Goal: Use online tool/utility

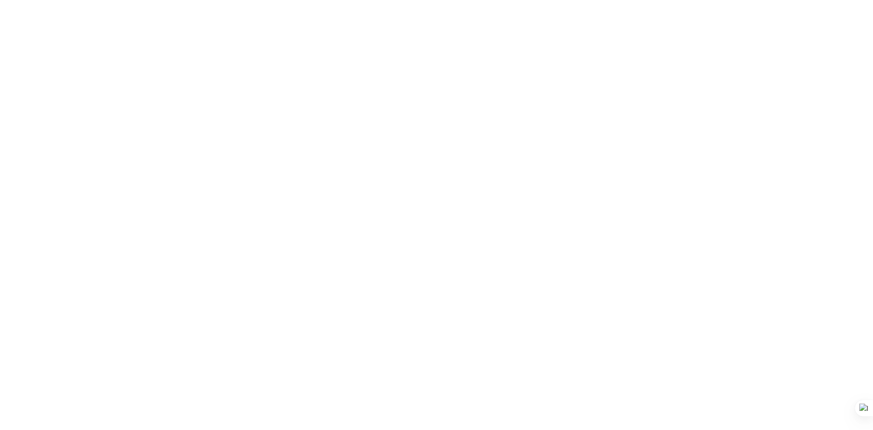
drag, startPoint x: 309, startPoint y: 140, endPoint x: 351, endPoint y: 177, distance: 56.1
click at [351, 177] on div at bounding box center [436, 215] width 873 height 430
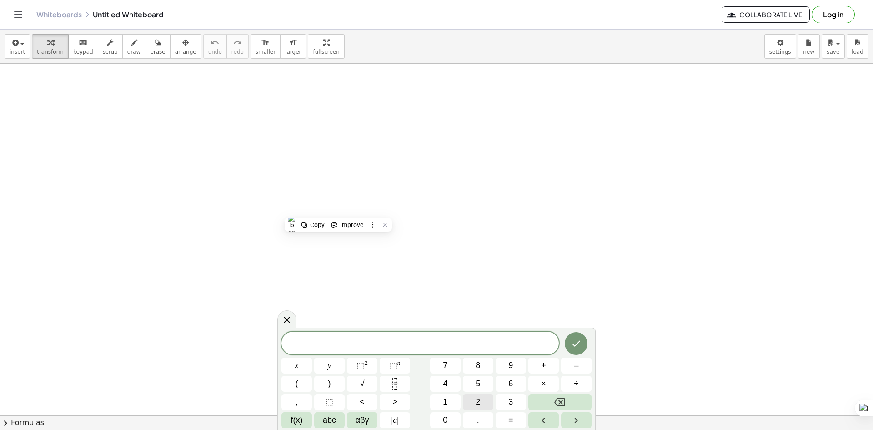
click at [481, 405] on button "2" at bounding box center [478, 402] width 30 height 16
click at [554, 400] on icon "Backspace" at bounding box center [559, 401] width 11 height 11
click at [127, 50] on span "draw" at bounding box center [134, 52] width 14 height 6
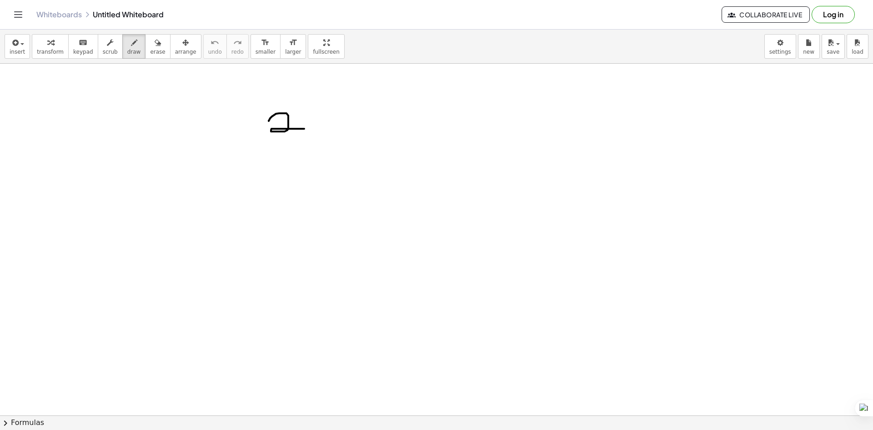
drag, startPoint x: 269, startPoint y: 121, endPoint x: 305, endPoint y: 109, distance: 37.8
drag, startPoint x: 265, startPoint y: 150, endPoint x: 290, endPoint y: 150, distance: 25.0
drag, startPoint x: 298, startPoint y: 146, endPoint x: 313, endPoint y: 141, distance: 16.2
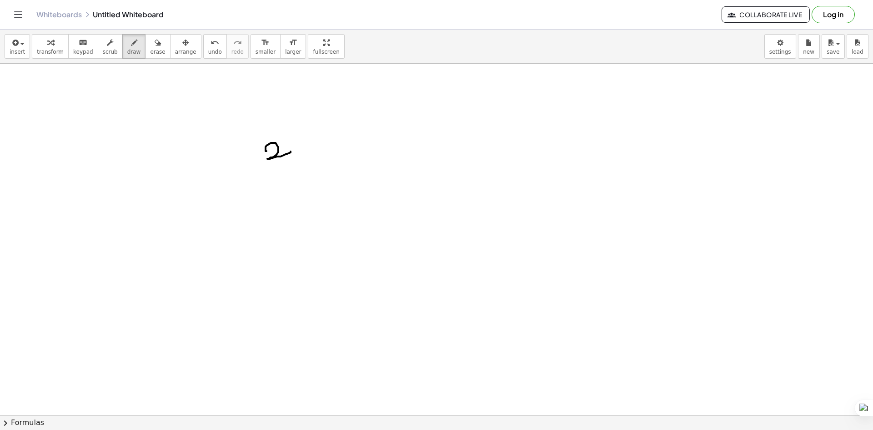
drag, startPoint x: 305, startPoint y: 138, endPoint x: 305, endPoint y: 156, distance: 17.8
drag, startPoint x: 304, startPoint y: 142, endPoint x: 325, endPoint y: 144, distance: 21.9
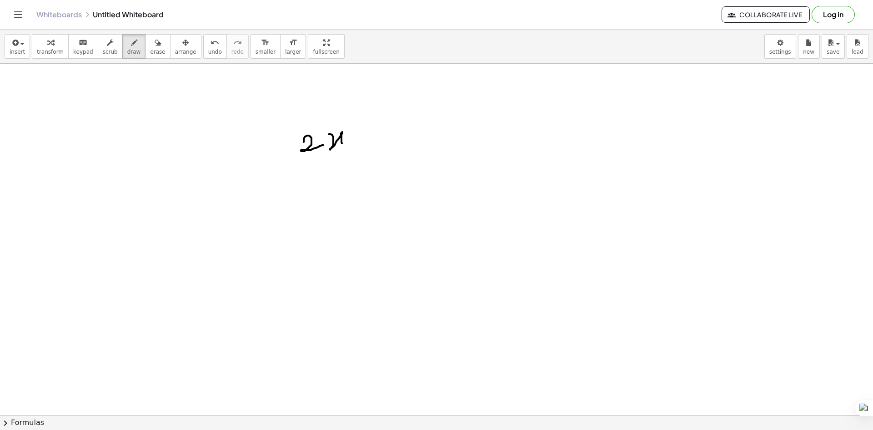
drag, startPoint x: 329, startPoint y: 134, endPoint x: 364, endPoint y: 135, distance: 35.5
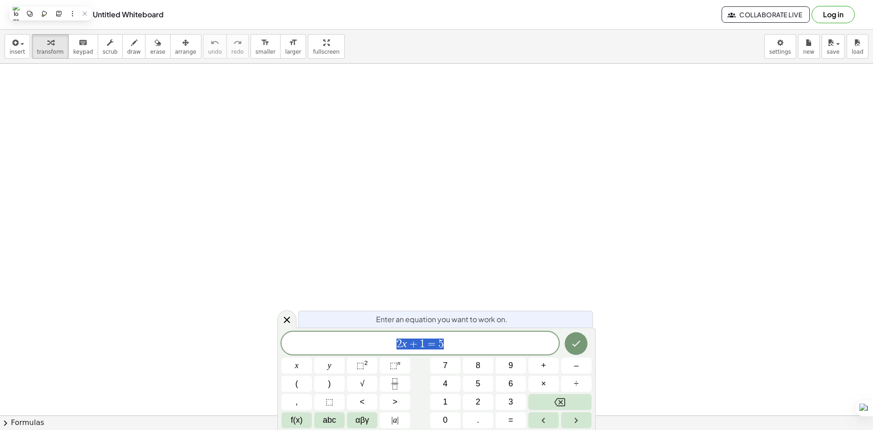
drag, startPoint x: 172, startPoint y: 105, endPoint x: 205, endPoint y: 135, distance: 44.7
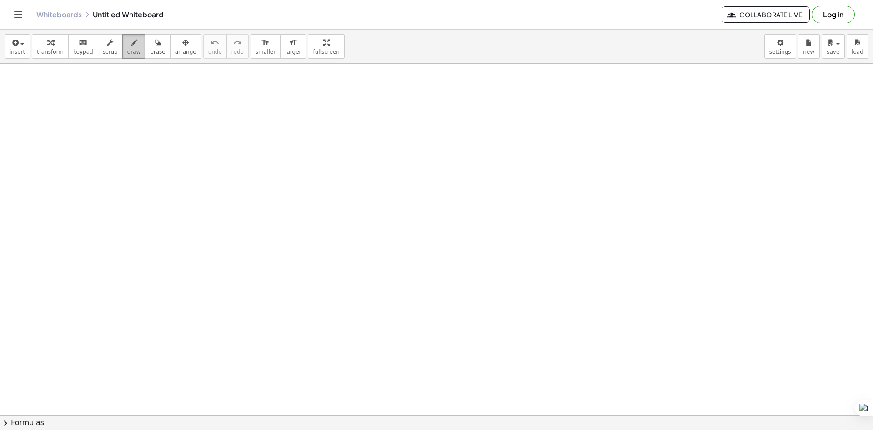
click at [127, 50] on span "draw" at bounding box center [134, 52] width 14 height 6
drag, startPoint x: 131, startPoint y: 100, endPoint x: 164, endPoint y: 127, distance: 42.3
drag, startPoint x: 162, startPoint y: 111, endPoint x: 193, endPoint y: 126, distance: 34.4
